Goal: Communication & Community: Answer question/provide support

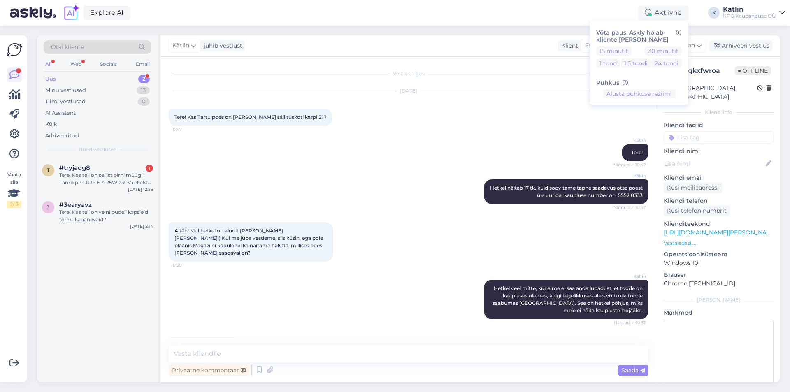
click at [104, 179] on div "Tere. Kas teil on sellist pirni müügil Lambipirn R39 E14 25W 230V reflektor /" at bounding box center [106, 179] width 94 height 15
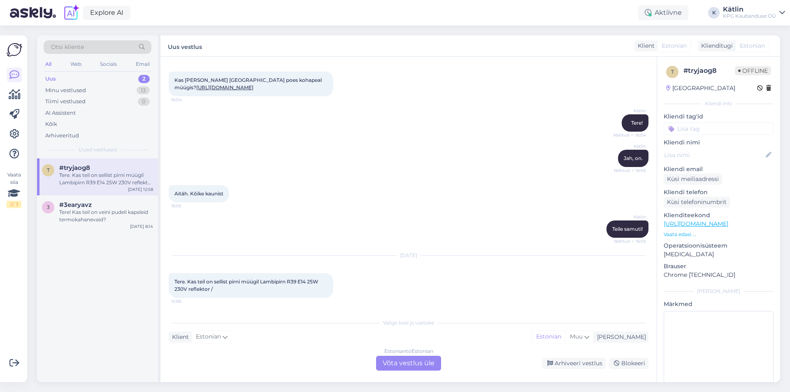
click at [388, 364] on div "Estonian to Estonian Võta vestlus üle" at bounding box center [408, 363] width 65 height 15
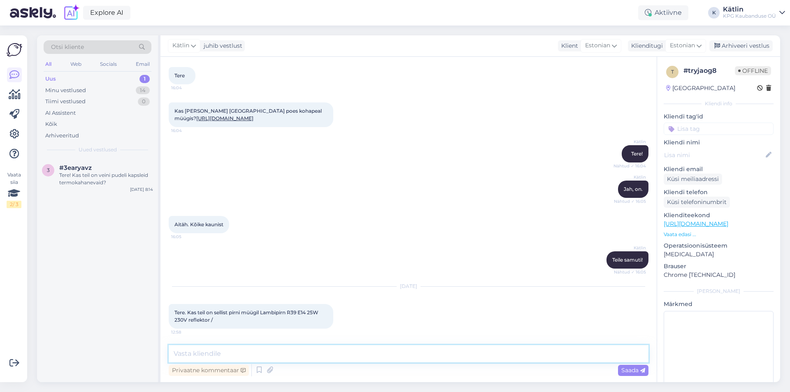
click at [395, 361] on textarea at bounding box center [409, 353] width 480 height 17
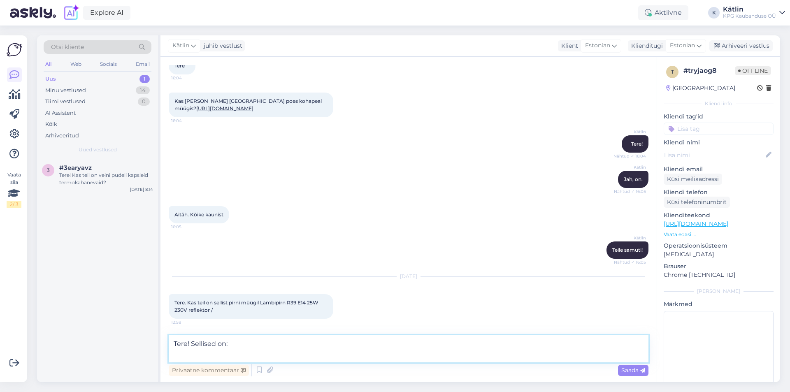
paste textarea "Reflektorlamp 60W E14 R50 Iskra"
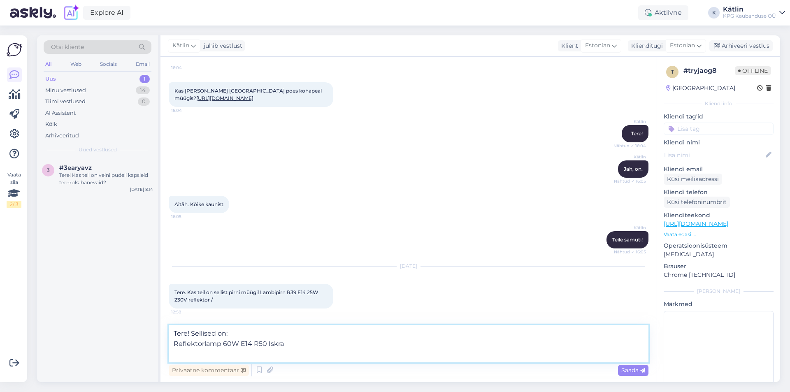
paste textarea "Reflektorlamp 40W E14 R50 Iskra"
type textarea "Tere! Sellised on: Reflektorlamp 60W E14 R50 Iskra Reflektorlamp 40W E14 R50 Is…"
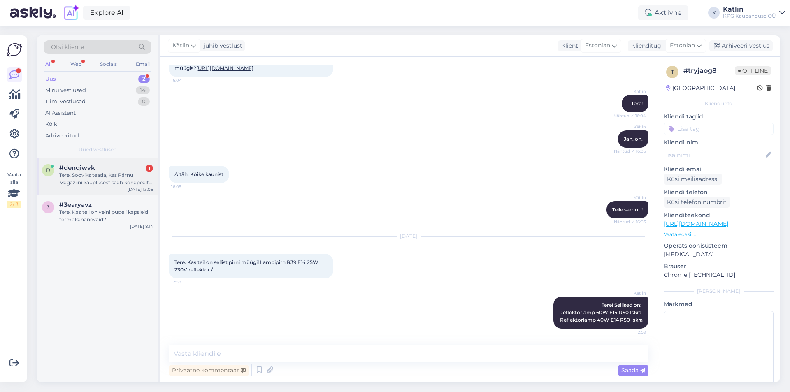
click at [81, 186] on div "Tere! Sooviks teada, kas Pärnu Magaziini kauplusest saab kohapealt osta käsivän…" at bounding box center [106, 179] width 94 height 15
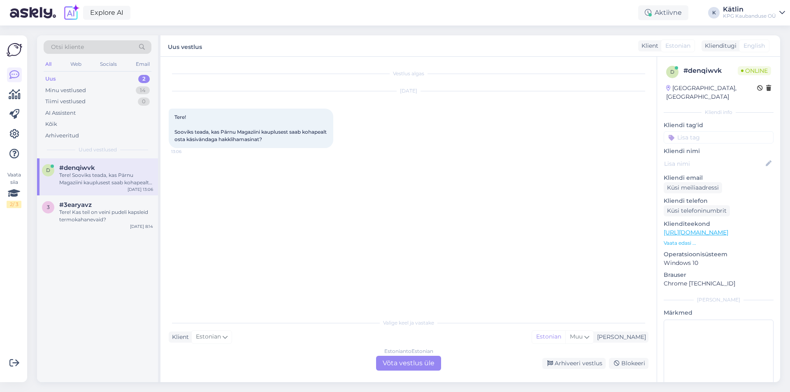
click at [715, 229] on link "[URL][DOMAIN_NAME]" at bounding box center [696, 232] width 65 height 7
click at [426, 369] on div "Estonian to Estonian Võta vestlus üle" at bounding box center [408, 363] width 65 height 15
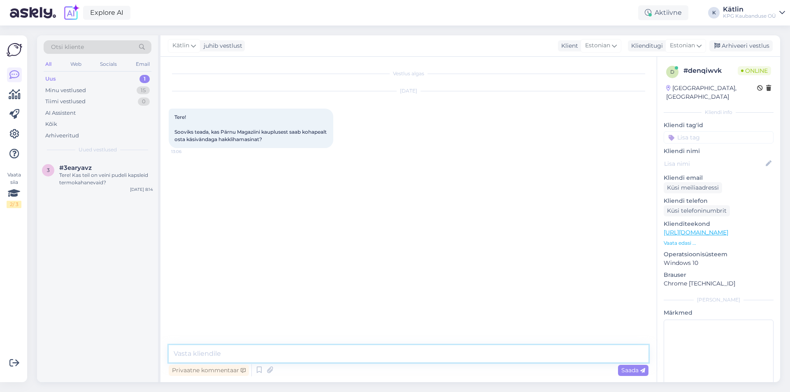
click at [413, 356] on textarea at bounding box center [409, 353] width 480 height 17
type textarea "Tere! Jah, toode peaks olema kaupluses saadaval."
click at [256, 354] on textarea at bounding box center [409, 353] width 480 height 17
